Goal: Information Seeking & Learning: Learn about a topic

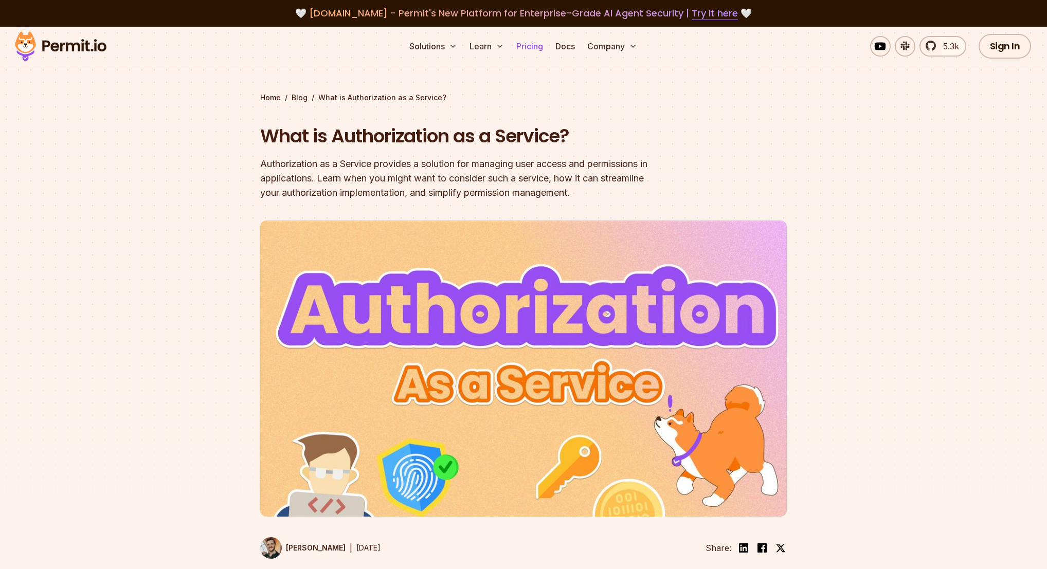
click at [533, 48] on link "Pricing" at bounding box center [529, 46] width 35 height 21
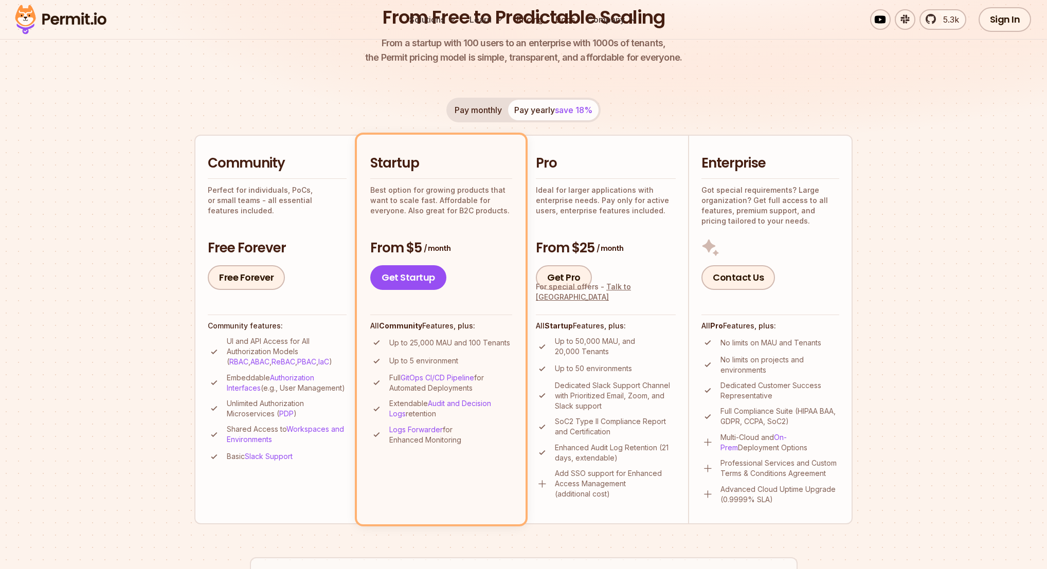
scroll to position [178, 0]
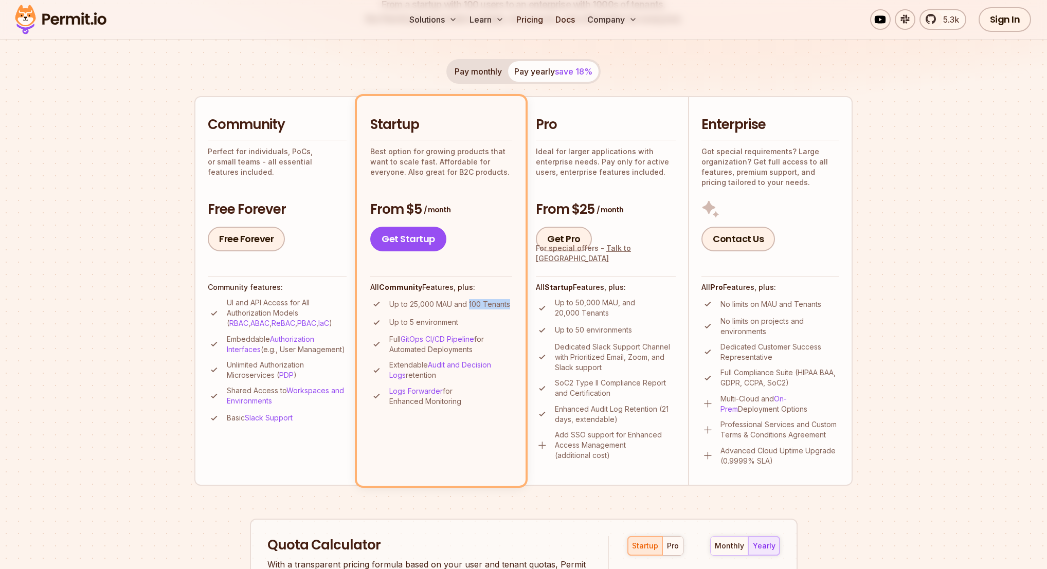
drag, startPoint x: 468, startPoint y: 302, endPoint x: 515, endPoint y: 303, distance: 47.3
click at [515, 303] on li "Startup Best option for growing products that want to scale fast. Affordable fo…" at bounding box center [441, 290] width 169 height 389
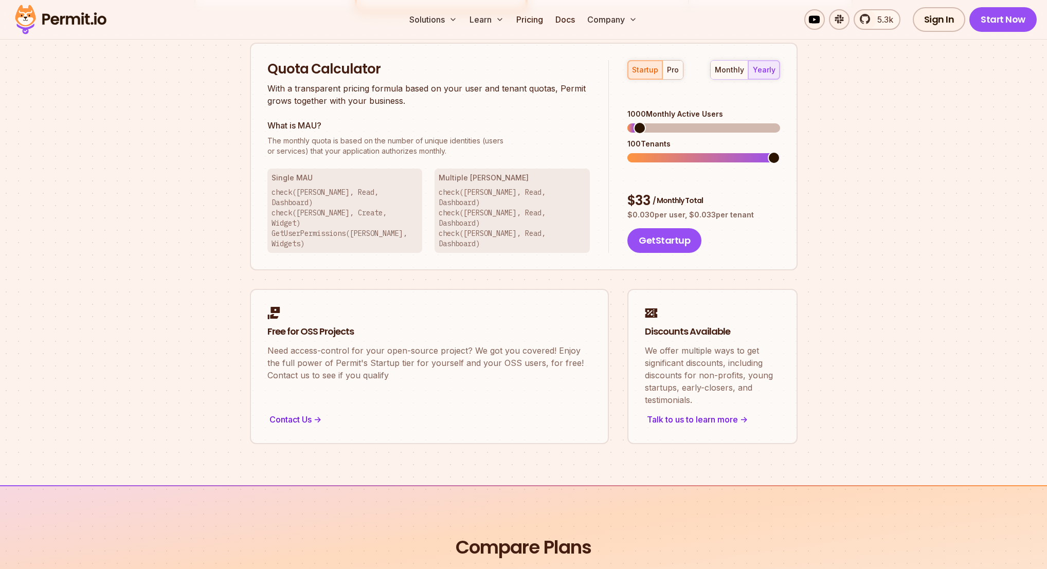
scroll to position [655, 0]
click at [668, 70] on div "pro" at bounding box center [673, 69] width 12 height 10
click at [640, 89] on div "startup pro monthly yearly 5000 Monthly Active Users 1750 Tenants $ 1125 / Mont…" at bounding box center [694, 156] width 171 height 193
click at [628, 155] on span at bounding box center [628, 157] width 0 height 9
click at [634, 75] on button "startup" at bounding box center [645, 69] width 34 height 19
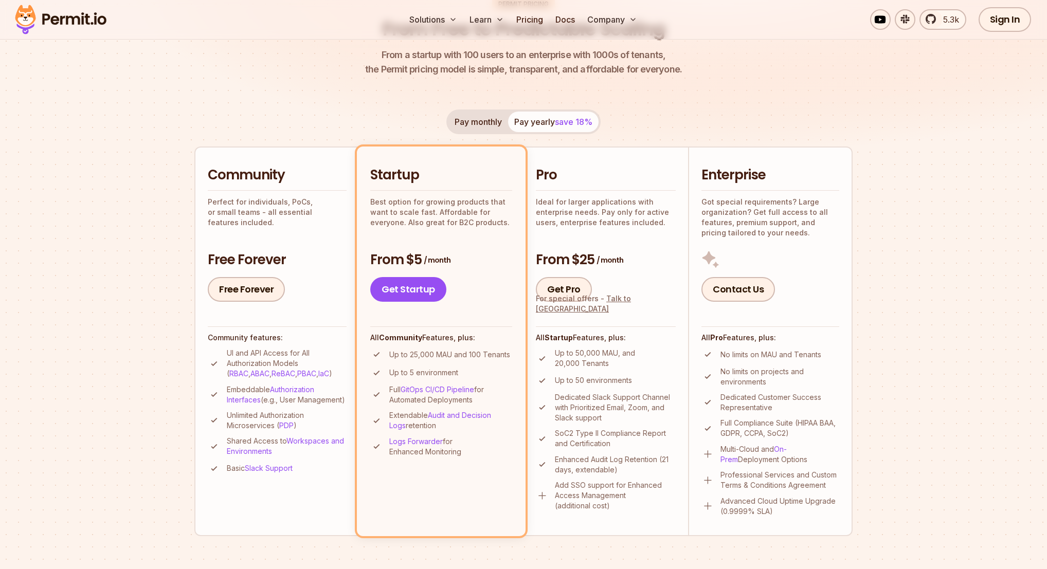
scroll to position [0, 0]
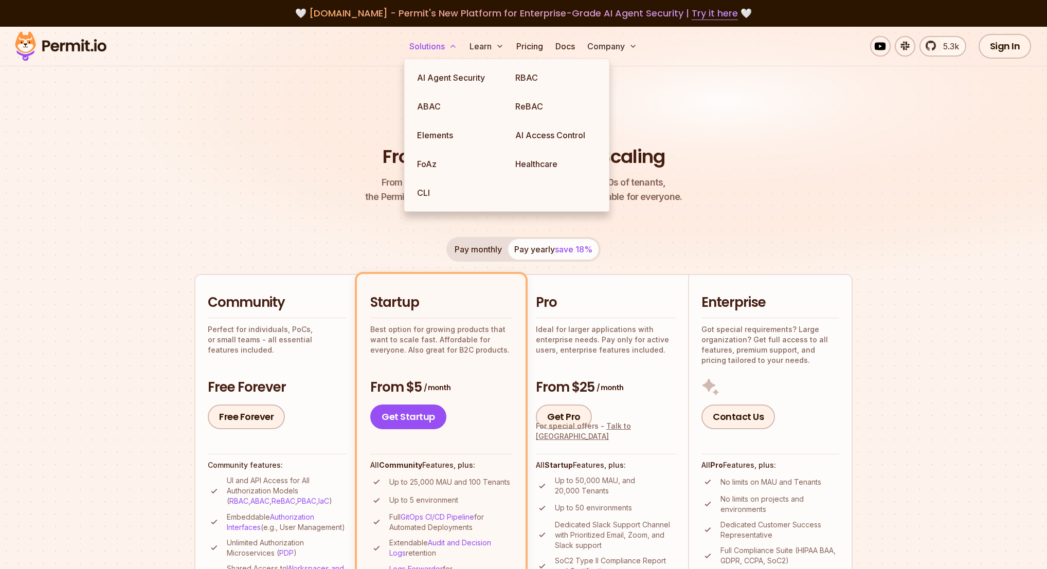
click at [425, 52] on button "Solutions" at bounding box center [433, 46] width 56 height 21
click at [455, 113] on link "ABAC" at bounding box center [458, 106] width 98 height 29
click at [548, 111] on link "ReBAC" at bounding box center [556, 106] width 98 height 29
click at [563, 78] on link "RBAC" at bounding box center [556, 77] width 98 height 29
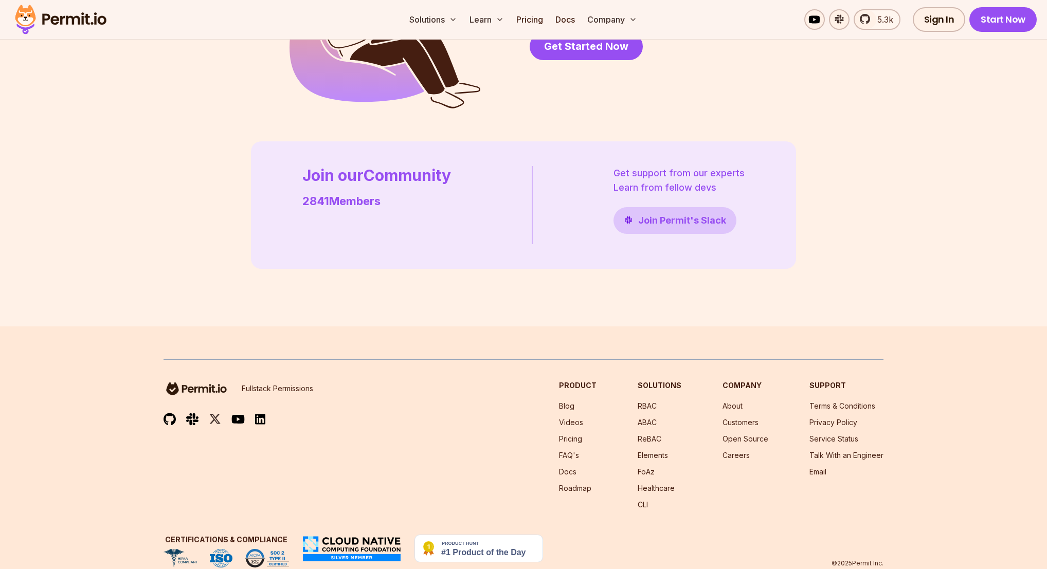
scroll to position [2869, 0]
click at [580, 435] on link "Pricing" at bounding box center [570, 439] width 23 height 9
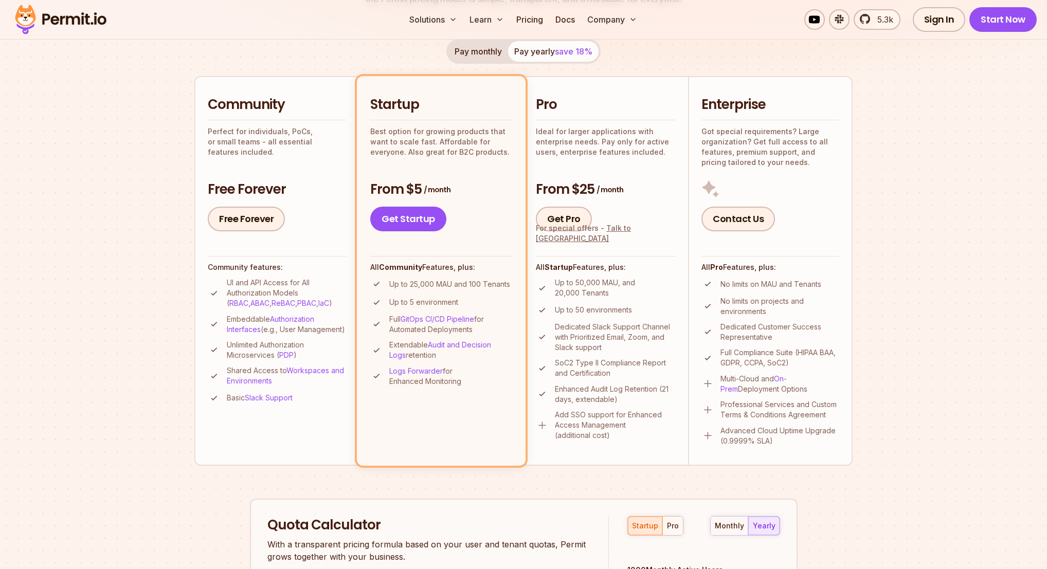
scroll to position [373, 0]
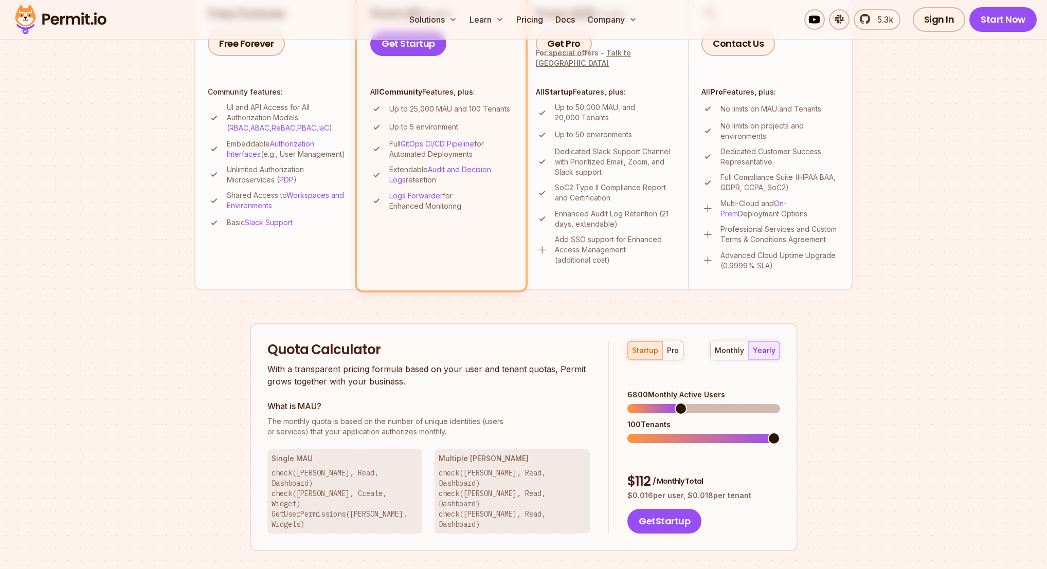
click at [682, 403] on span at bounding box center [681, 409] width 12 height 12
click at [670, 348] on div "pro" at bounding box center [673, 351] width 12 height 10
click at [646, 356] on button "startup" at bounding box center [645, 351] width 34 height 19
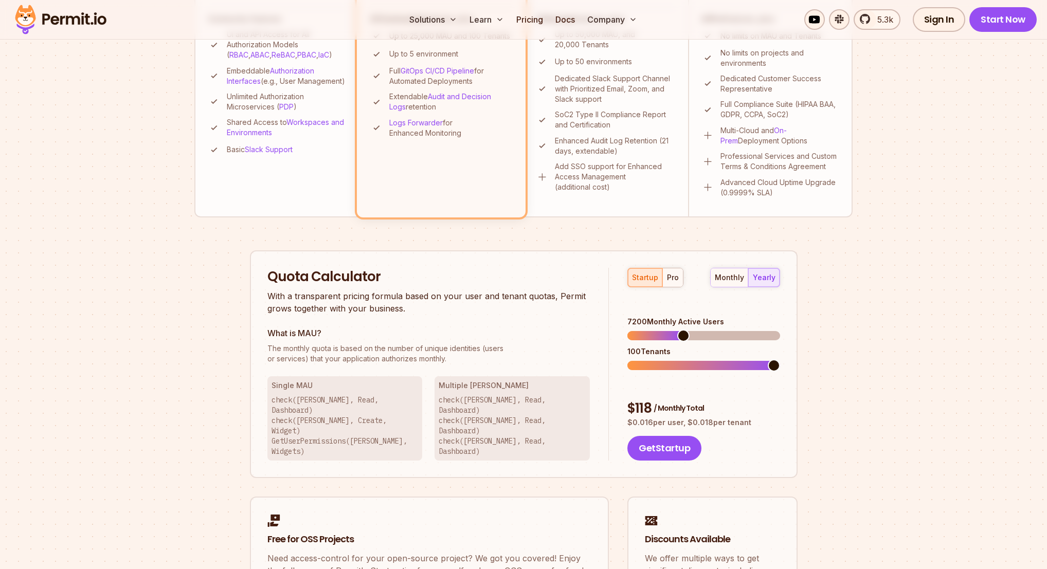
scroll to position [461, 0]
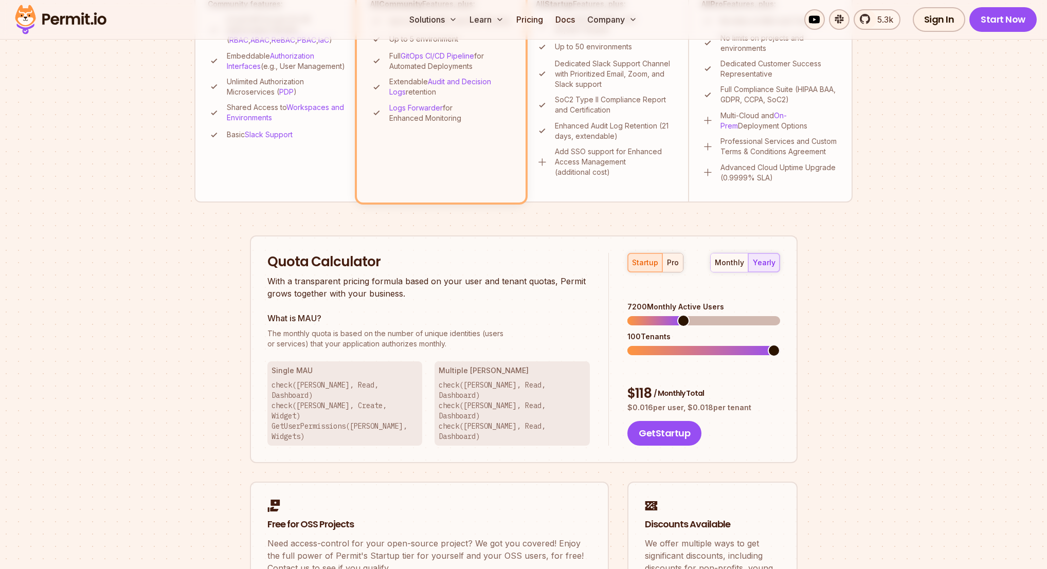
click at [674, 270] on button "pro" at bounding box center [673, 263] width 21 height 19
click at [629, 345] on span at bounding box center [635, 351] width 12 height 12
click at [649, 345] on span at bounding box center [654, 351] width 12 height 12
click at [805, 332] on div "Permit Pricing From Free to Predictable Scaling From a startup with 100 users t…" at bounding box center [523, 150] width 658 height 973
click at [508, 238] on div "Quota Calculator With a transparent pricing formula based on your user and tena…" at bounding box center [524, 350] width 548 height 228
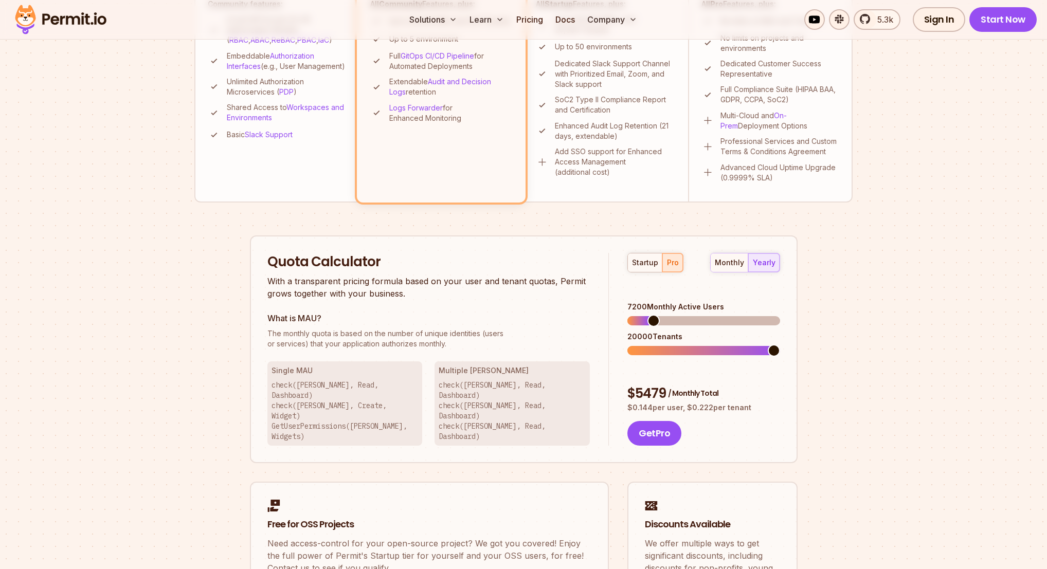
click at [877, 282] on section "Permit Pricing From Free to Predictable Scaling From a startup with 100 users t…" at bounding box center [523, 121] width 1047 height 1113
click at [780, 316] on span at bounding box center [704, 320] width 152 height 9
click at [814, 326] on div "Permit Pricing From Free to Predictable Scaling From a startup with 100 users t…" at bounding box center [523, 150] width 658 height 973
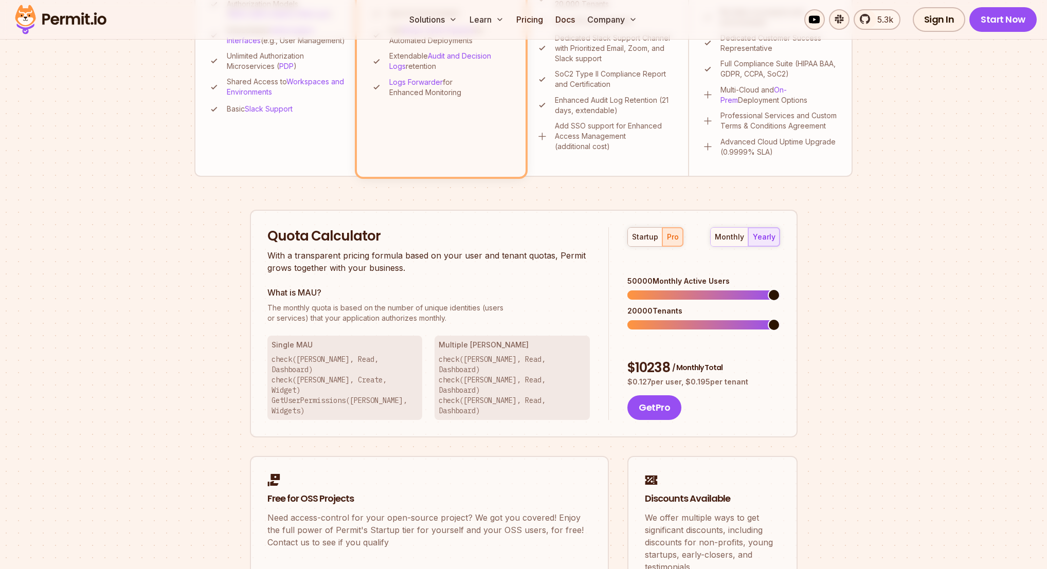
scroll to position [488, 0]
click at [640, 319] on span at bounding box center [634, 323] width 13 height 9
click at [635, 318] on span at bounding box center [641, 324] width 12 height 12
click at [642, 290] on span at bounding box center [635, 294] width 15 height 9
click at [635, 318] on span at bounding box center [641, 324] width 12 height 12
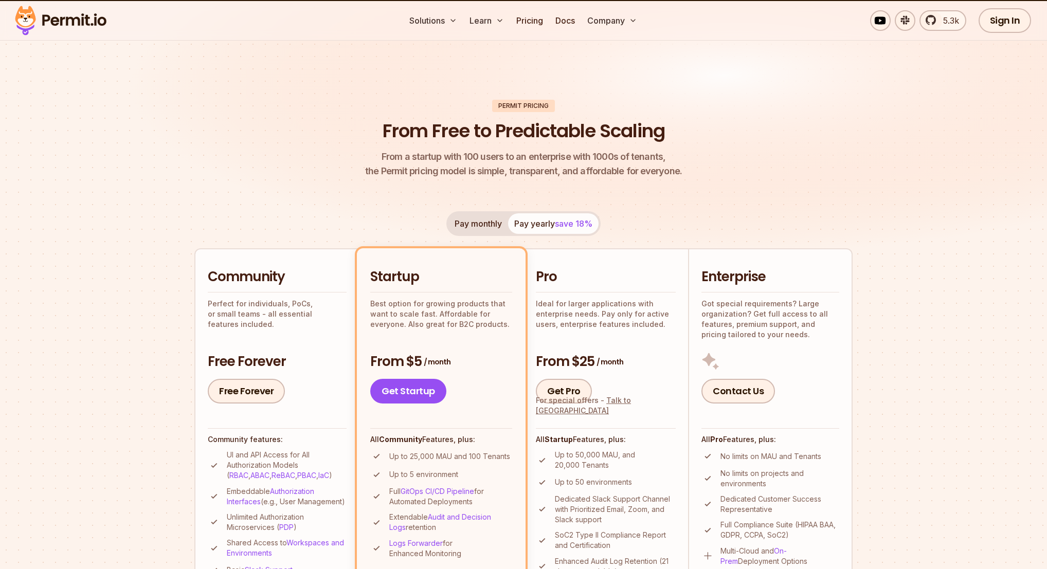
scroll to position [99, 0]
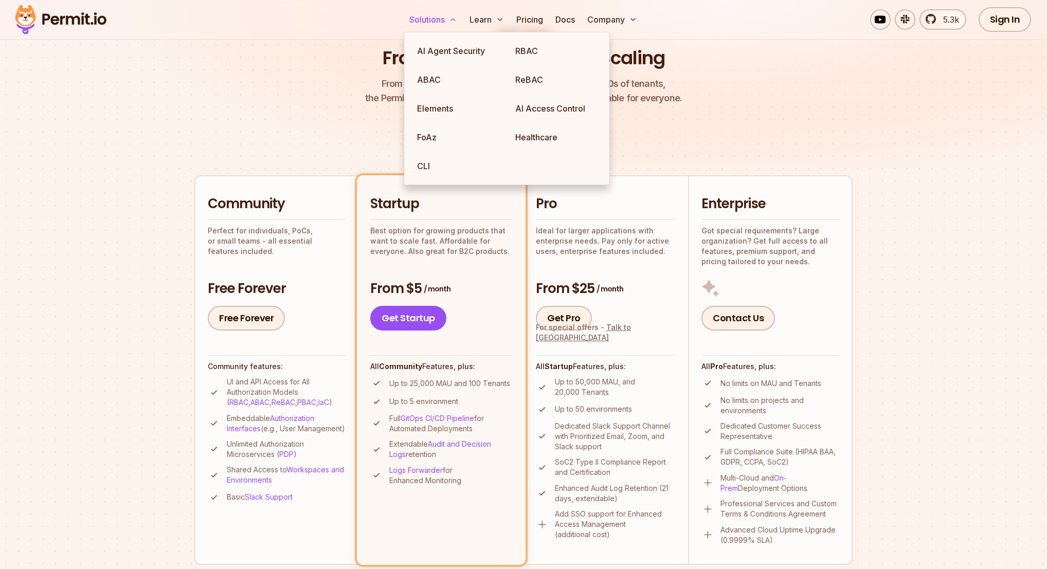
click at [421, 20] on button "Solutions" at bounding box center [433, 19] width 56 height 21
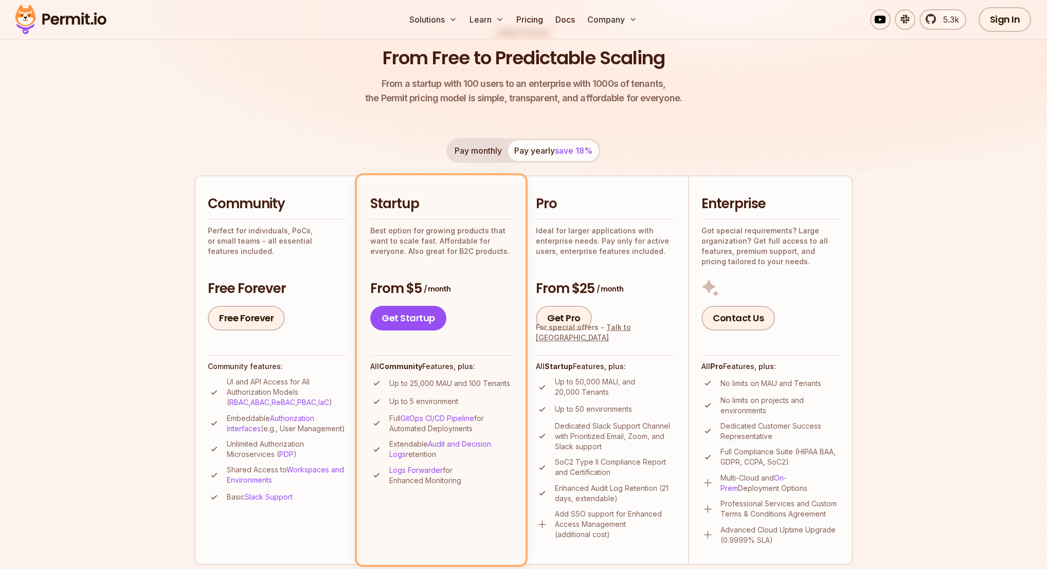
click at [491, 149] on button "Pay monthly" at bounding box center [479, 150] width 60 height 21
click at [538, 148] on button "Pay yearly save 18%" at bounding box center [553, 150] width 91 height 21
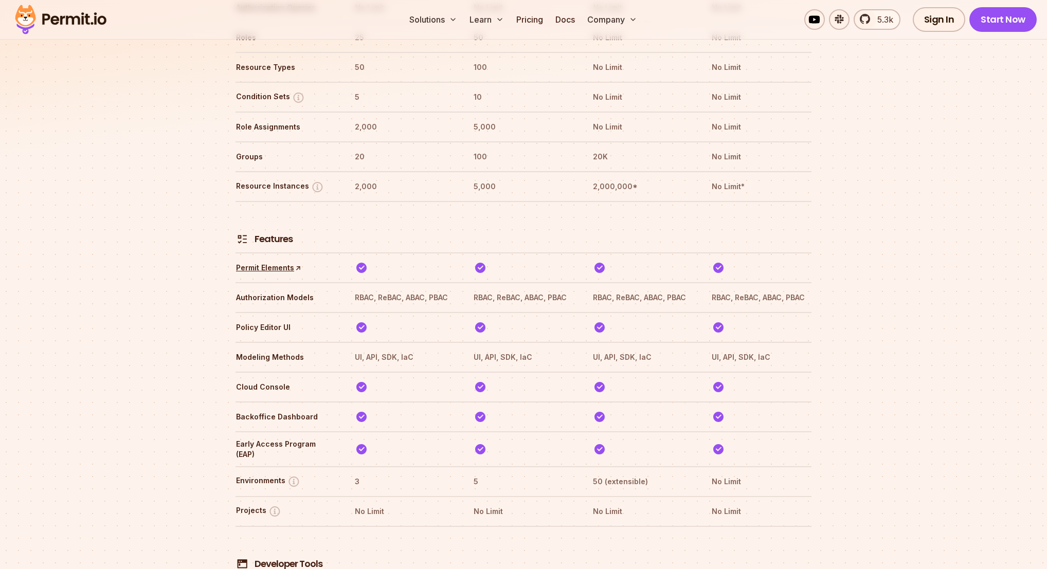
scroll to position [1408, 0]
click at [276, 262] on link "Permit Elements ↑" at bounding box center [268, 267] width 65 height 10
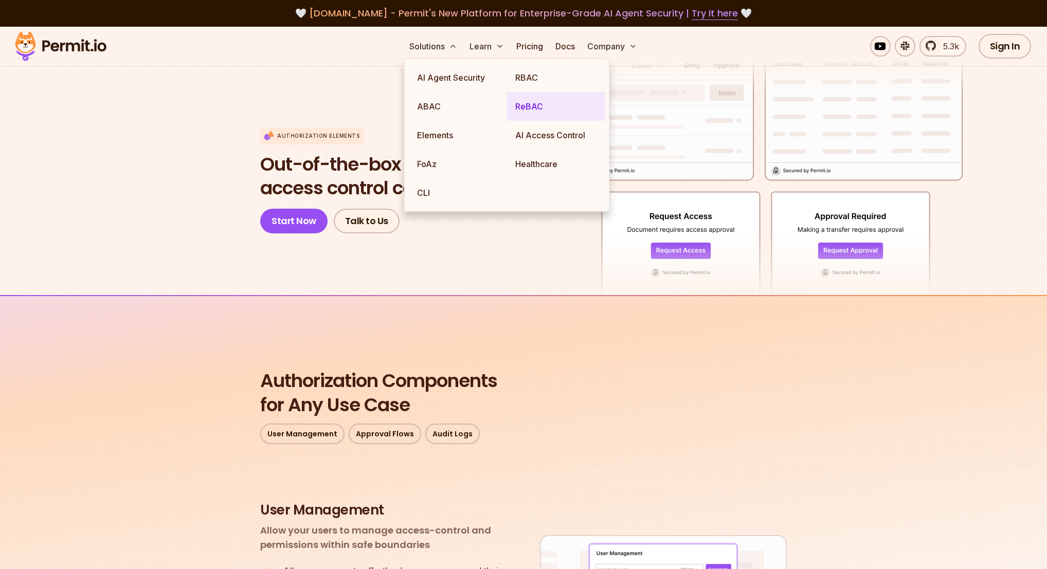
click at [517, 103] on link "ReBAC" at bounding box center [556, 106] width 98 height 29
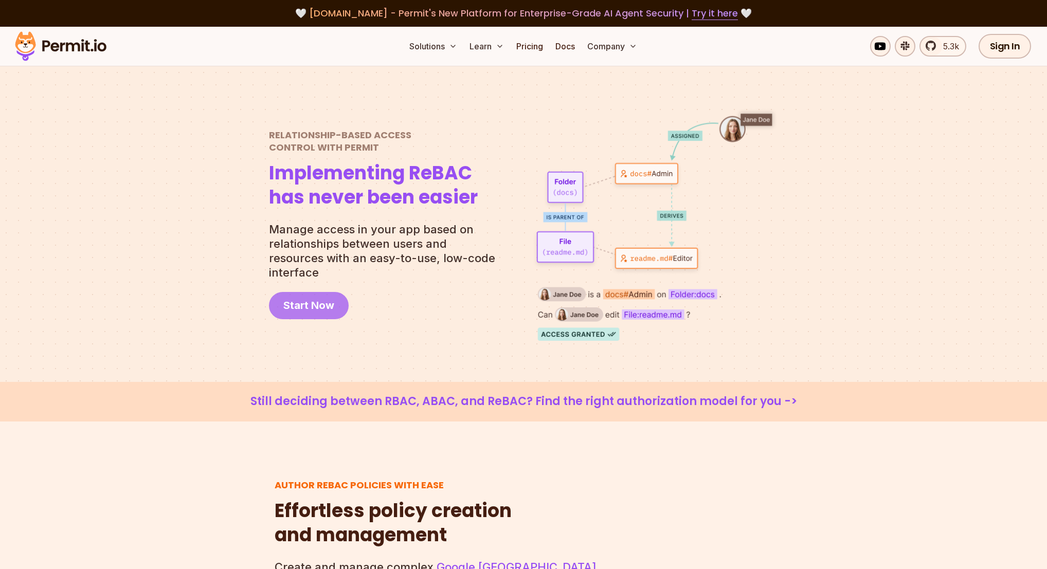
click at [323, 298] on span "Start Now" at bounding box center [308, 305] width 51 height 14
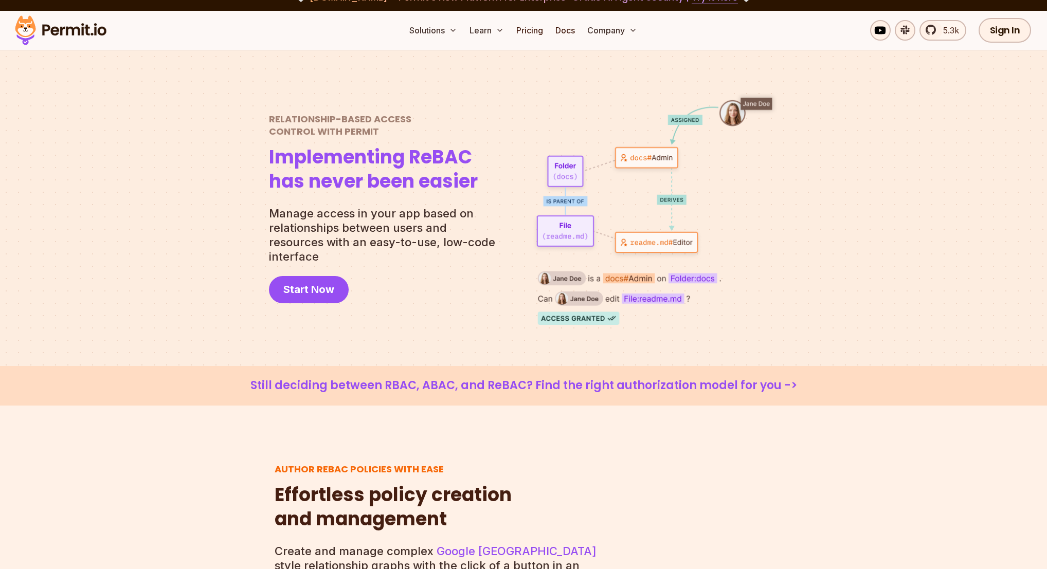
scroll to position [16, 0]
click at [585, 316] on img at bounding box center [654, 208] width 247 height 234
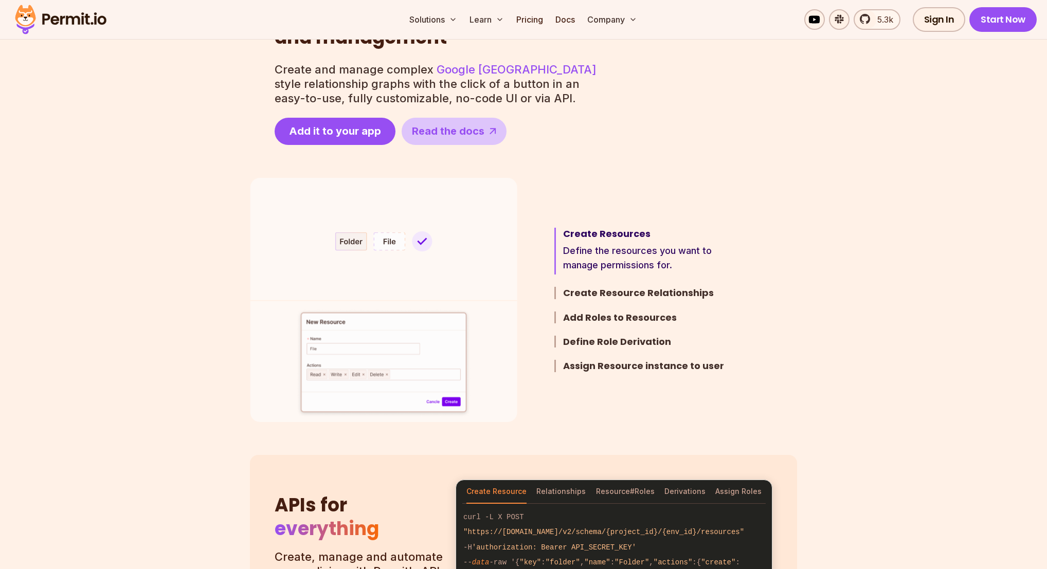
scroll to position [494, 0]
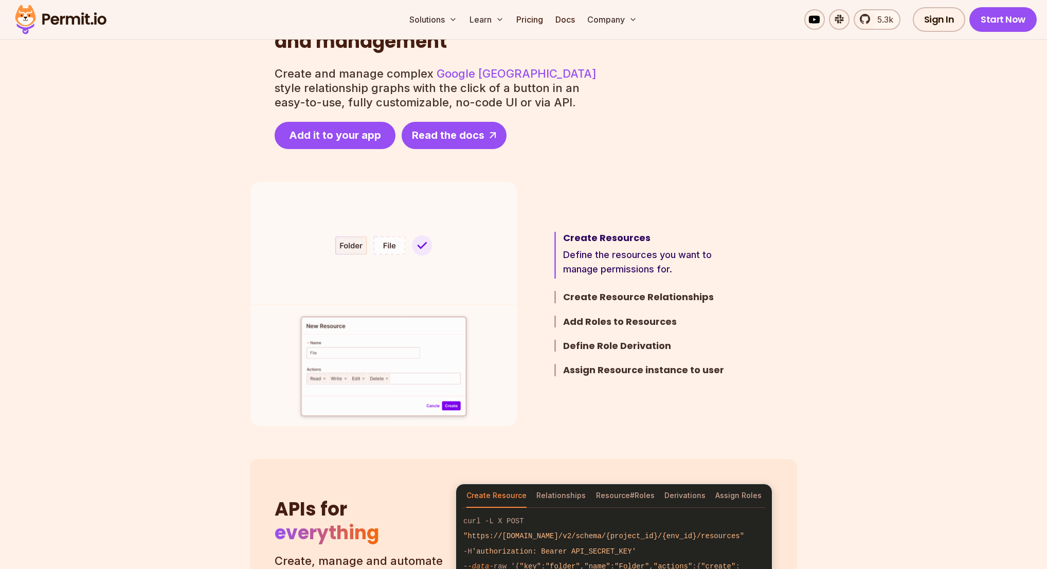
click at [454, 124] on link "Read the docs Docs" at bounding box center [454, 135] width 105 height 27
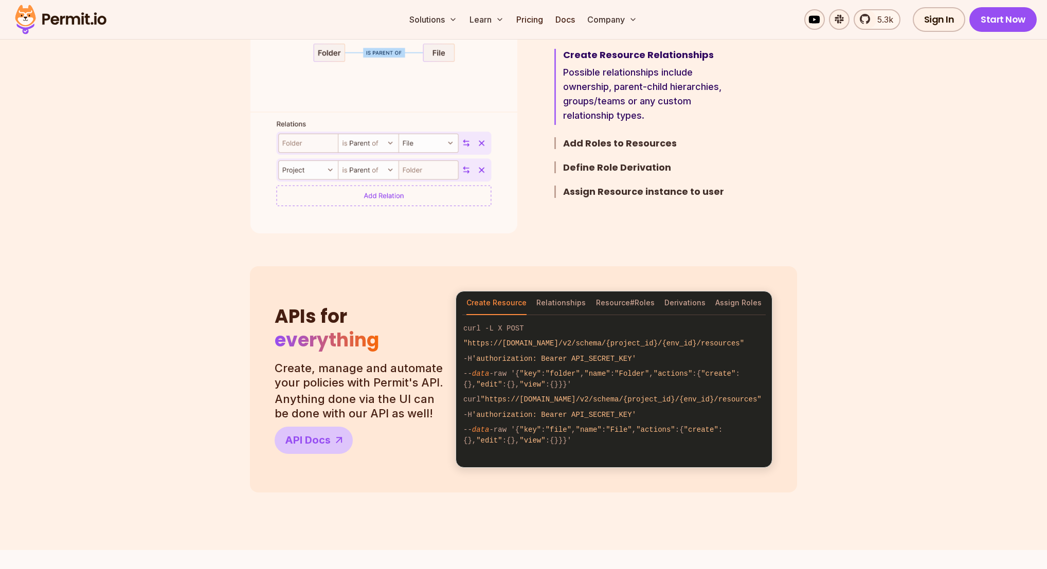
scroll to position [702, 0]
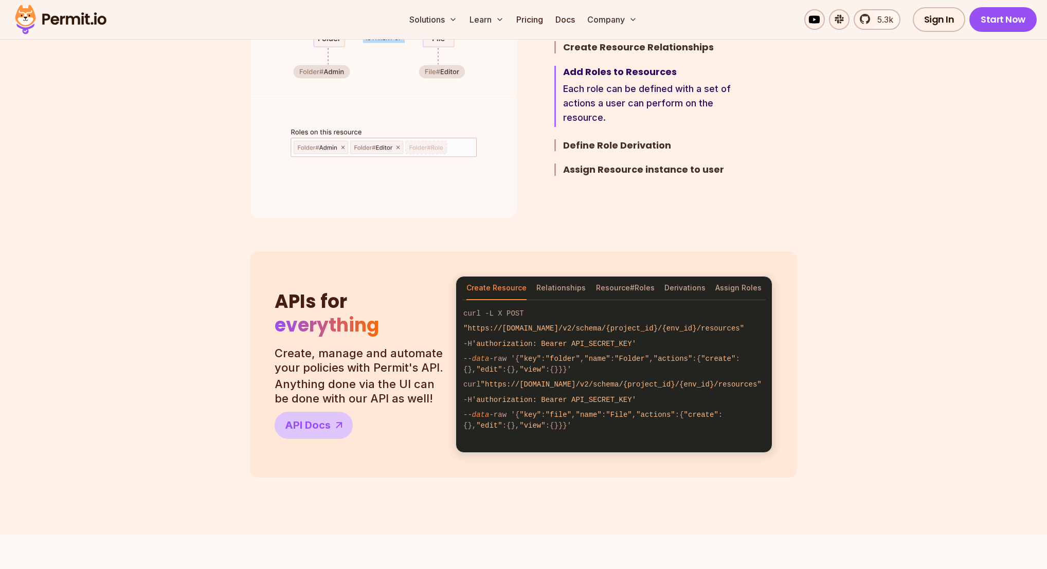
click at [607, 127] on ul "Create Resources Define the resources you want to manage permissions for. Creat…" at bounding box center [636, 96] width 213 height 244
click at [607, 140] on h3 "Define Role Derivation" at bounding box center [653, 145] width 180 height 12
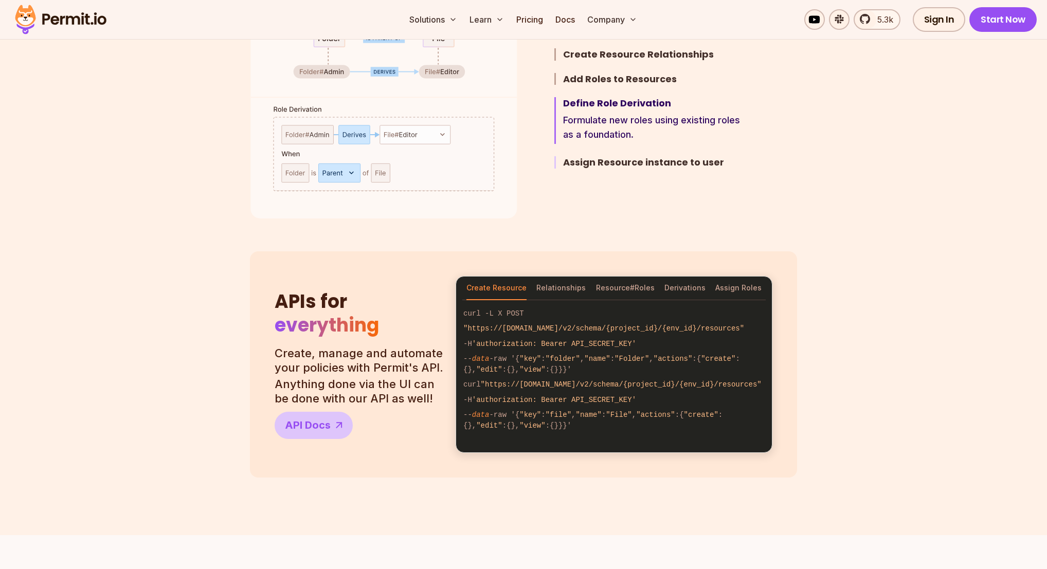
click at [617, 166] on h3 "Assign Resource instance to user" at bounding box center [653, 162] width 180 height 12
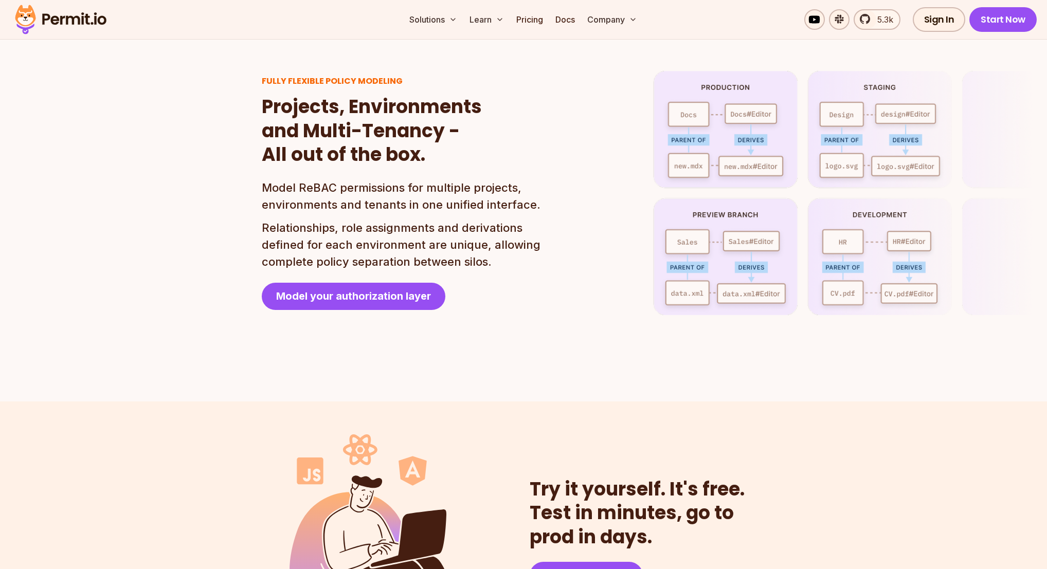
scroll to position [2378, 0]
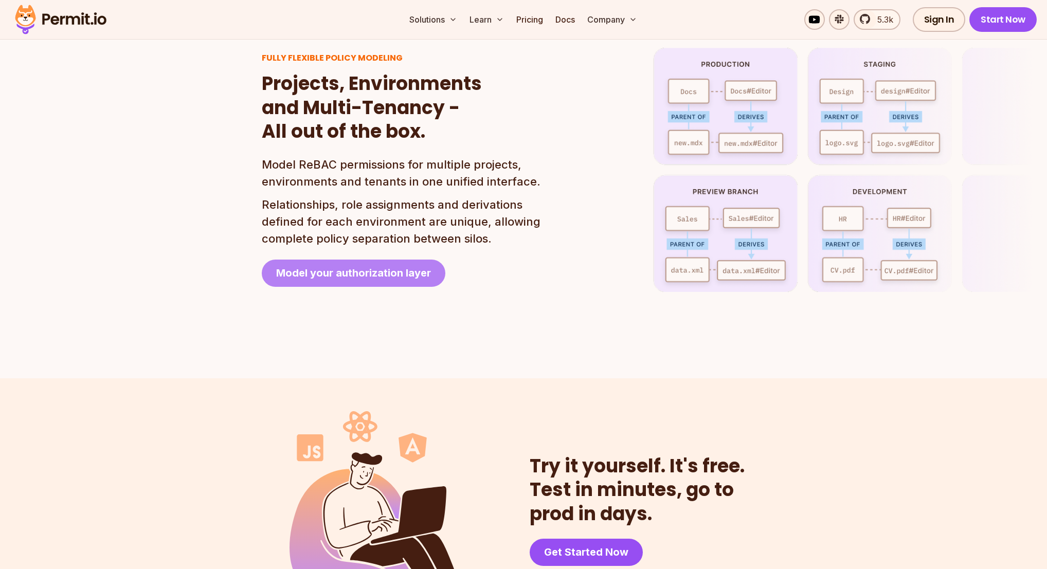
click at [417, 266] on span "Model your authorization layer" at bounding box center [353, 273] width 155 height 14
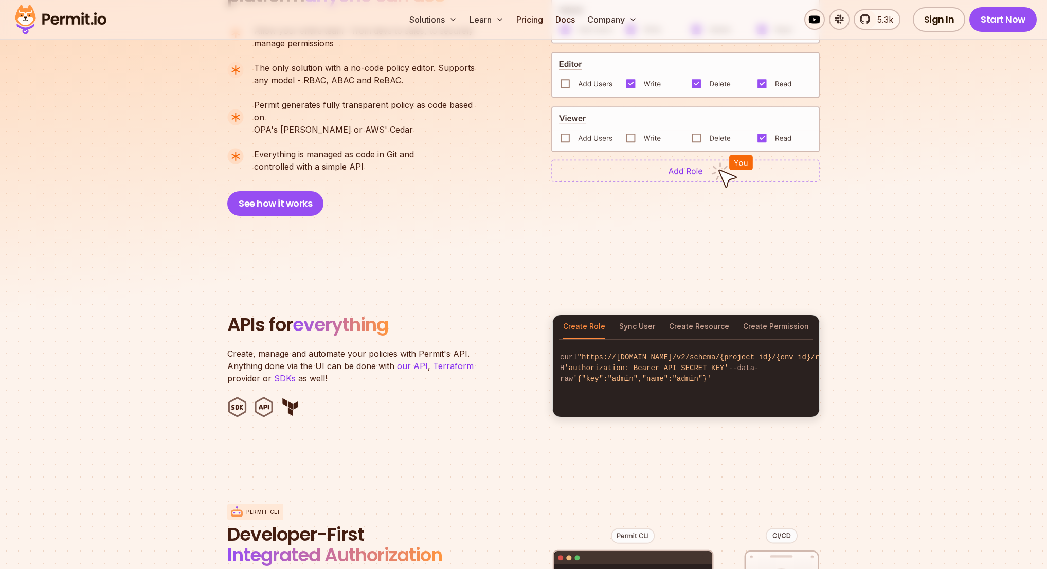
scroll to position [1337, 0]
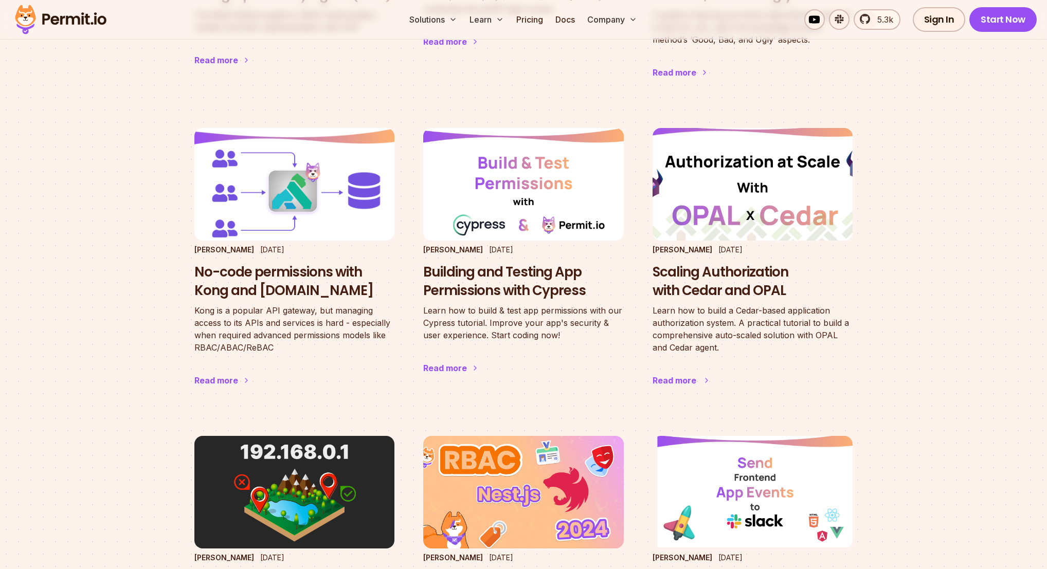
scroll to position [344, 0]
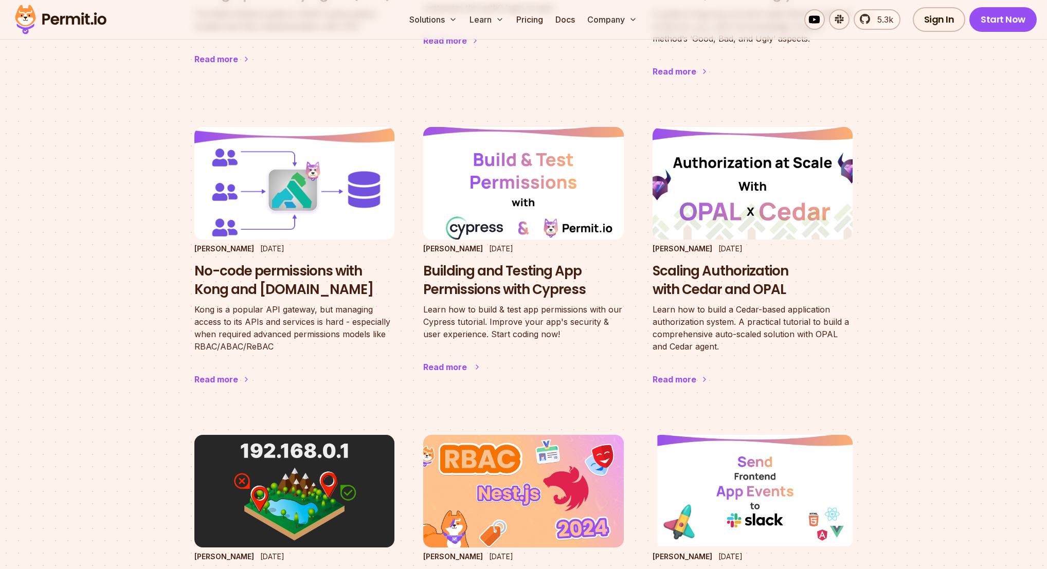
click at [538, 267] on h3 "Building and Testing App Permissions with Cypress" at bounding box center [523, 280] width 200 height 37
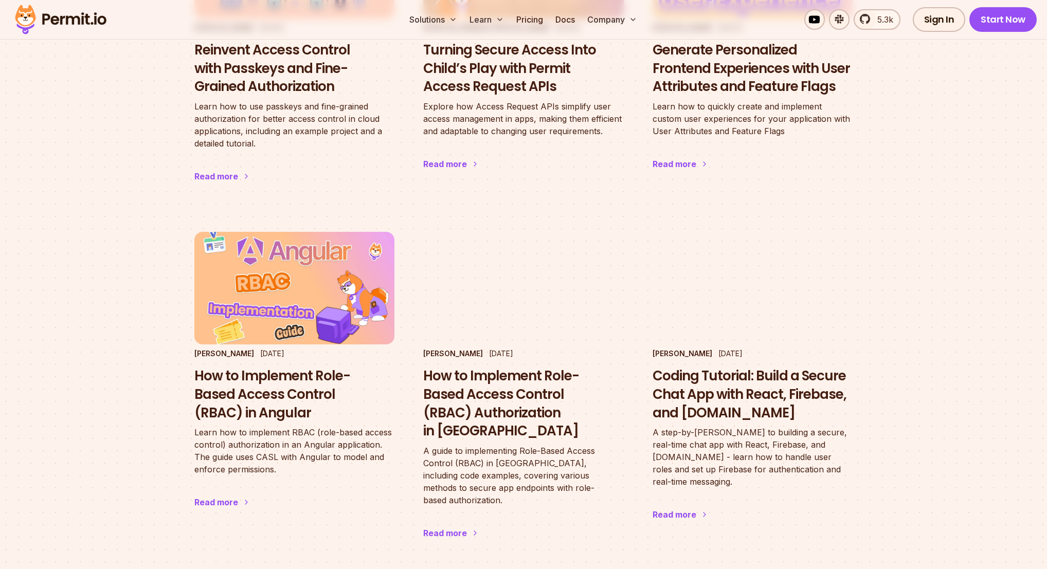
scroll to position [1200, 0]
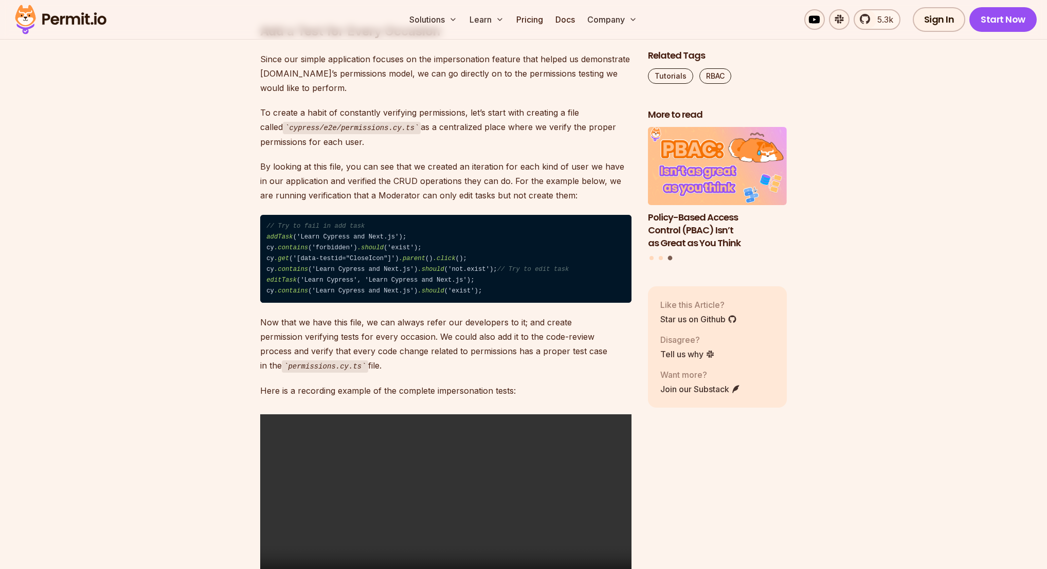
scroll to position [4178, 0]
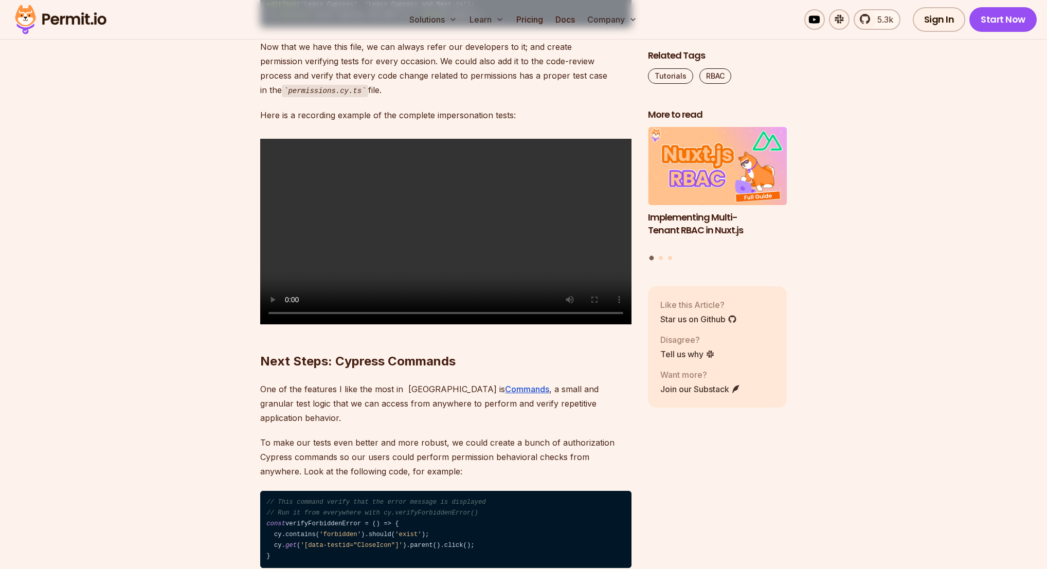
click at [514, 325] on video "Sorry, your browser doesn't support embedded videos." at bounding box center [445, 232] width 371 height 186
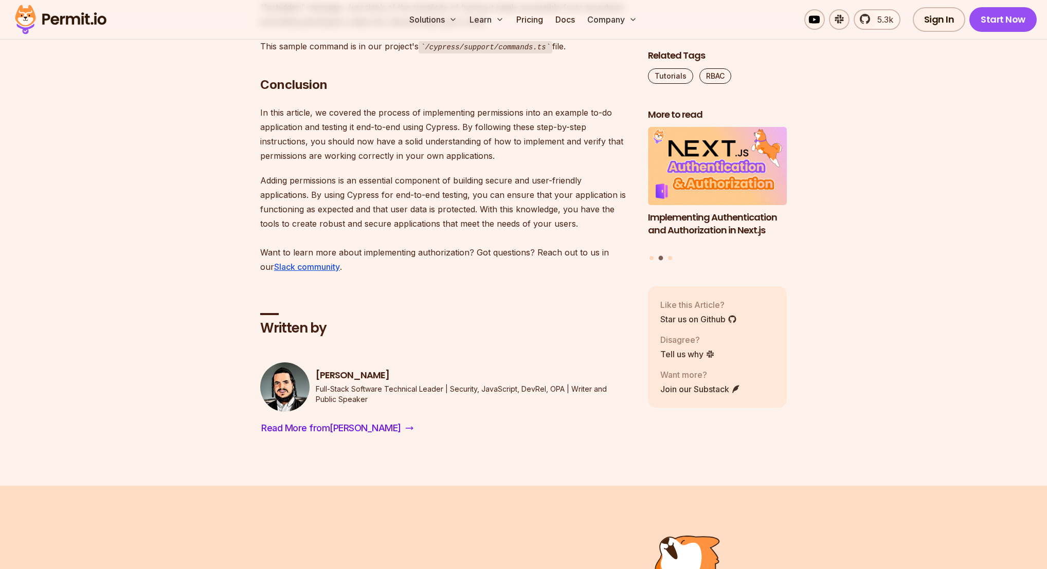
scroll to position [5560, 0]
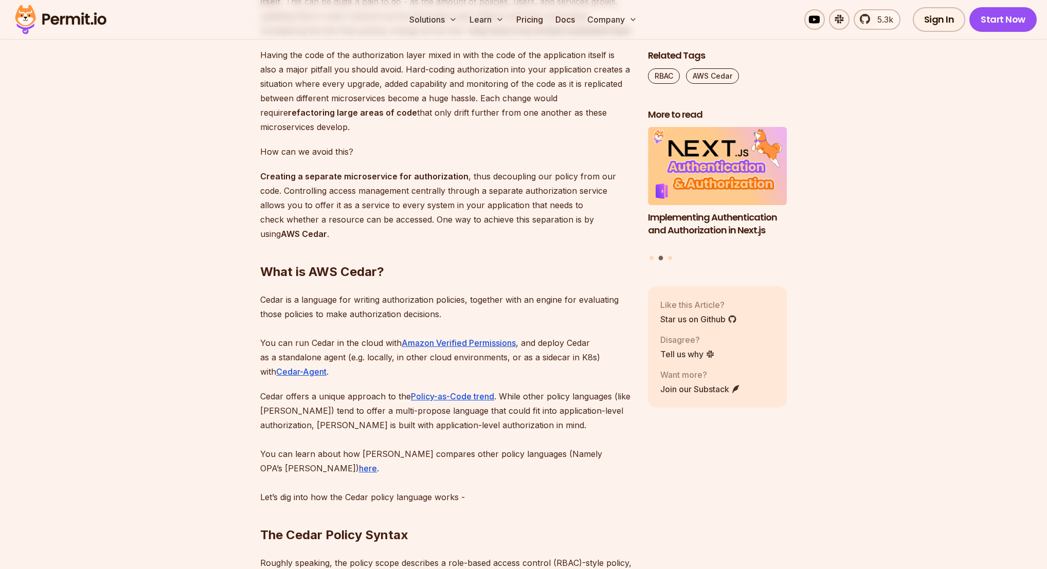
scroll to position [1101, 0]
